Goal: Task Accomplishment & Management: Use online tool/utility

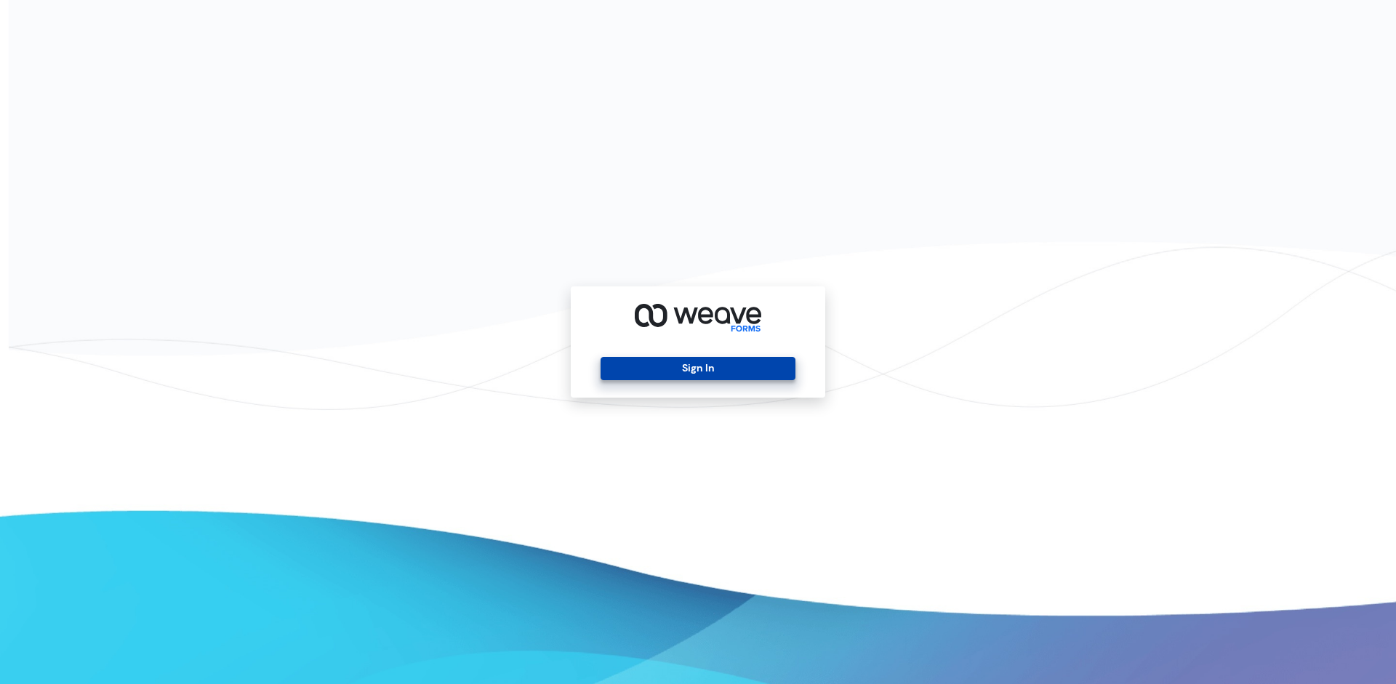
click at [713, 369] on button "Sign In" at bounding box center [697, 368] width 194 height 23
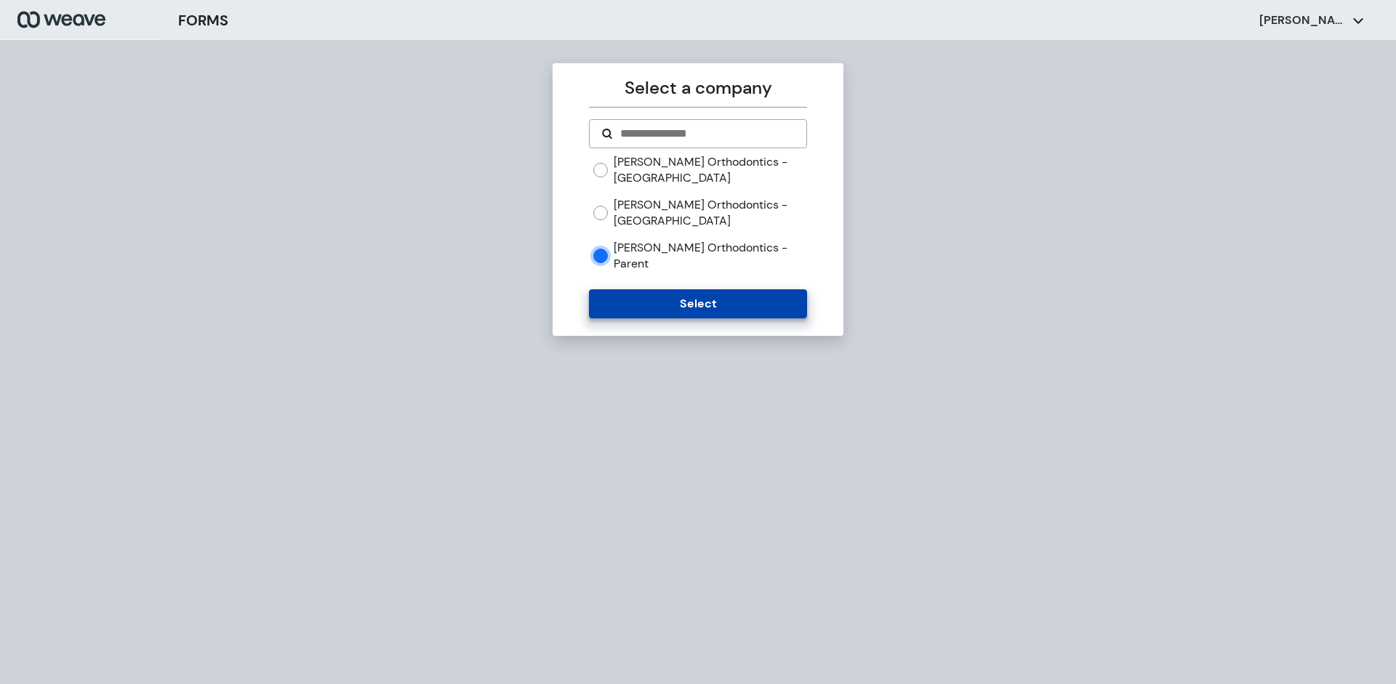
click at [698, 294] on button "Select" at bounding box center [697, 303] width 217 height 29
